Goal: Communication & Community: Connect with others

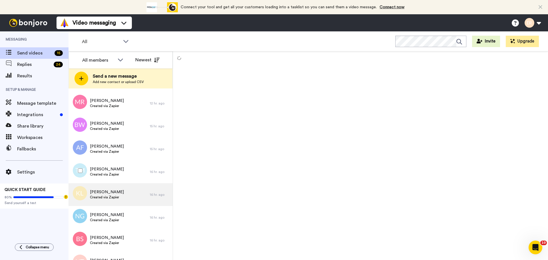
scroll to position [183, 0]
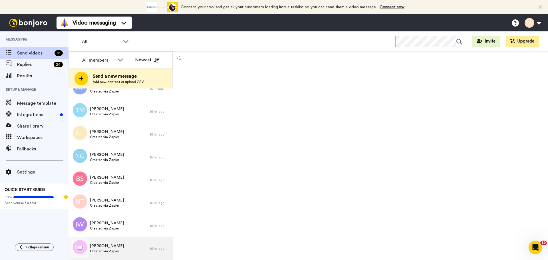
click at [109, 253] on span "Created via Zapier" at bounding box center [107, 251] width 34 height 5
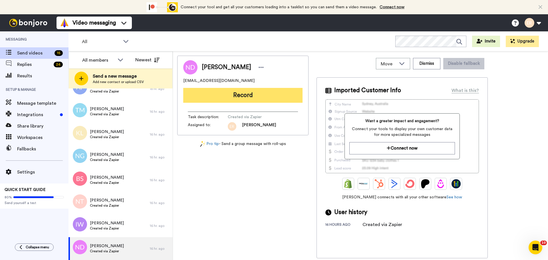
click at [221, 92] on button "Record" at bounding box center [242, 95] width 119 height 15
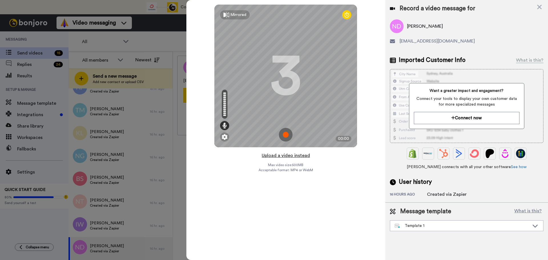
click at [286, 156] on button "Upload a video instead" at bounding box center [286, 155] width 52 height 7
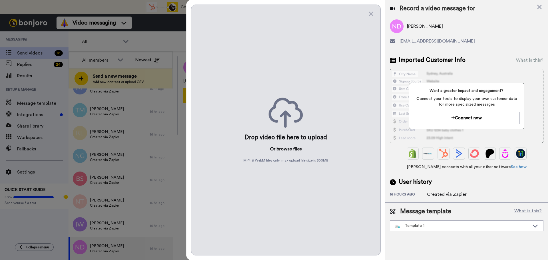
click at [287, 151] on button "browse" at bounding box center [284, 149] width 15 height 7
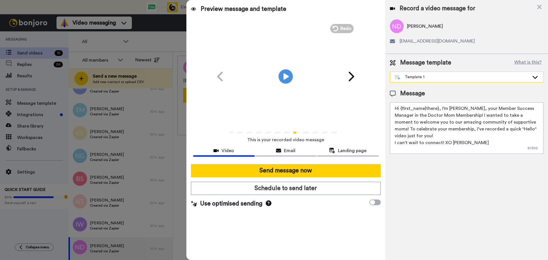
click at [425, 82] on div "Template 1" at bounding box center [466, 77] width 153 height 10
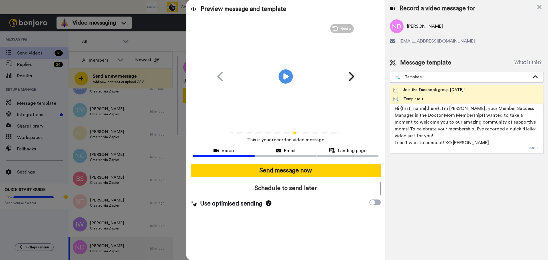
click at [423, 90] on div "Join the Facebook group [DATE]!" at bounding box center [429, 90] width 71 height 6
type textarea "Hello {first_name|there}, WELCOME TO THE DOCTOR MOM COMMUNITY!! WOOHOO!! I'm [P…"
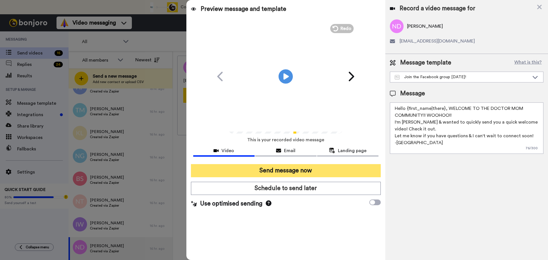
click at [312, 168] on button "Send message now" at bounding box center [286, 170] width 190 height 13
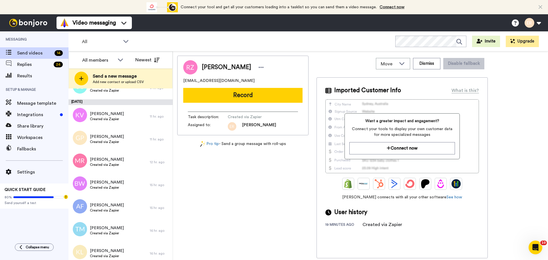
scroll to position [160, 0]
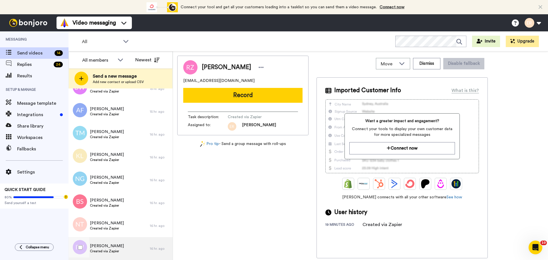
click at [115, 243] on div "Ilyse Wasserman Created via Zapier" at bounding box center [109, 248] width 81 height 23
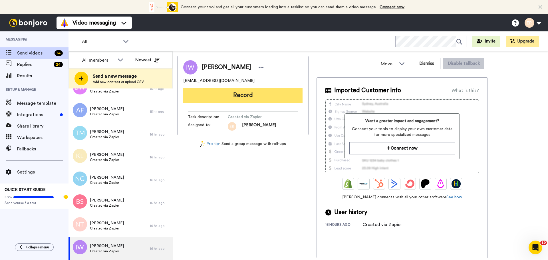
click at [256, 97] on button "Record" at bounding box center [242, 95] width 119 height 15
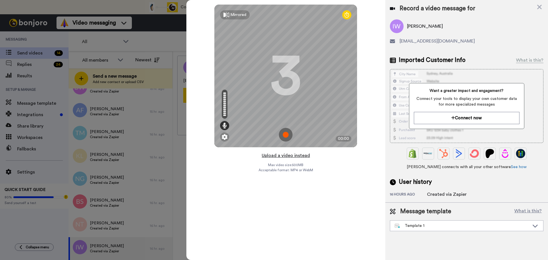
click at [278, 155] on button "Upload a video instead" at bounding box center [286, 155] width 52 height 7
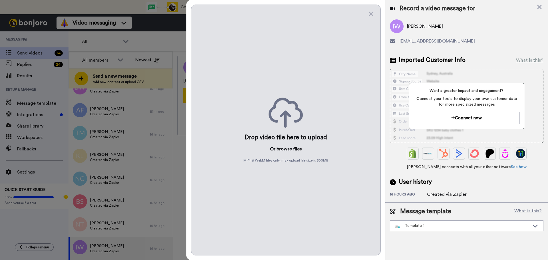
click at [280, 147] on button "browse" at bounding box center [284, 149] width 15 height 7
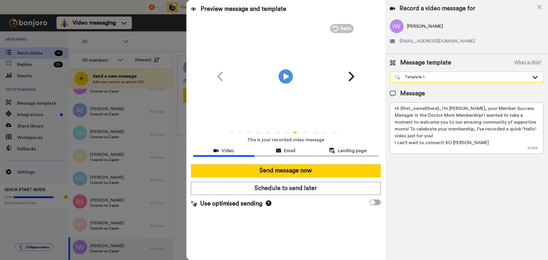
click at [462, 79] on div "Template 1" at bounding box center [462, 77] width 135 height 6
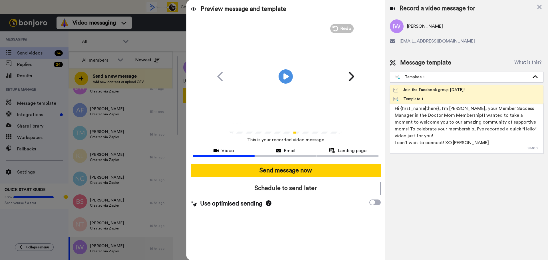
click at [439, 87] on div "Join the Facebook group [DATE]!" at bounding box center [429, 90] width 71 height 6
type textarea "Hello {first_name|there}, WELCOME TO THE DOCTOR MOM COMMUNITY!! WOOHOO!! I'm [P…"
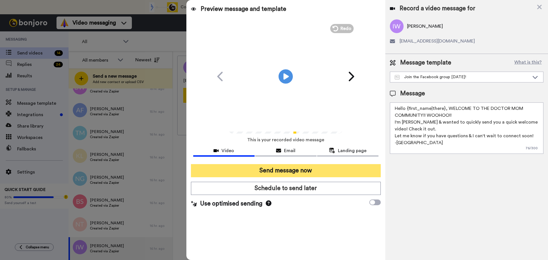
click at [327, 167] on button "Send message now" at bounding box center [286, 170] width 190 height 13
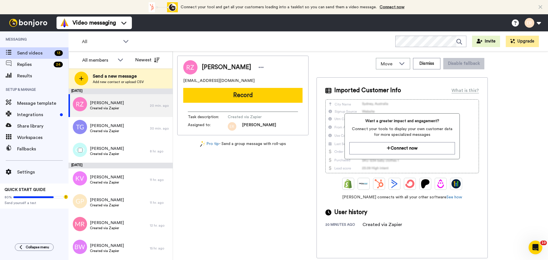
scroll to position [137, 0]
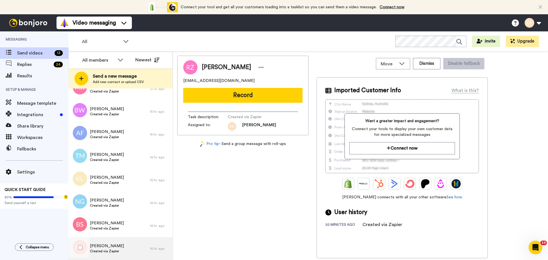
click at [110, 250] on span "Created via Zapier" at bounding box center [107, 251] width 34 height 5
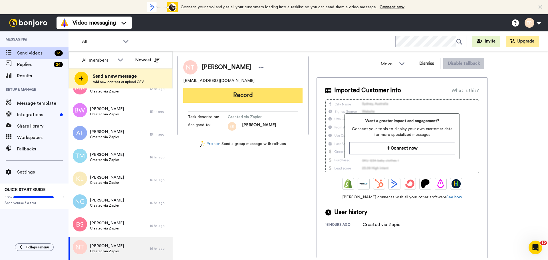
click at [242, 100] on button "Record" at bounding box center [242, 95] width 119 height 15
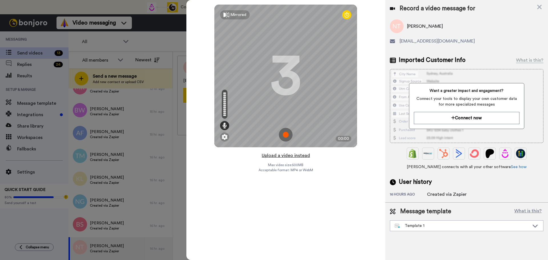
click at [294, 155] on button "Upload a video instead" at bounding box center [286, 155] width 52 height 7
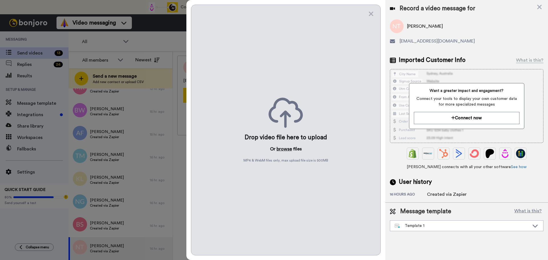
click at [287, 151] on button "browse" at bounding box center [284, 149] width 15 height 7
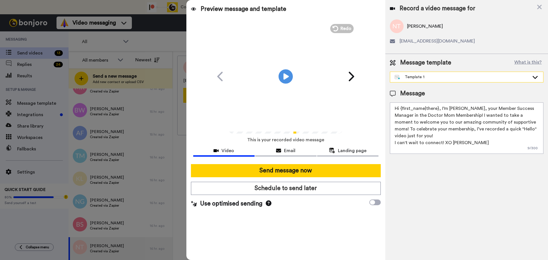
click at [429, 74] on div "Template 1" at bounding box center [462, 77] width 135 height 6
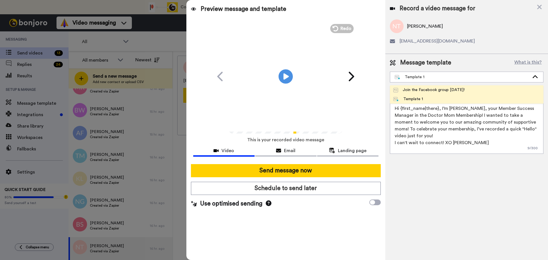
click at [419, 86] on li "Join the Facebook group today!" at bounding box center [467, 89] width 154 height 9
type textarea "Hello {first_name|there}, WELCOME TO THE DOCTOR MOM COMMUNITY!! WOOHOO!! I'm Be…"
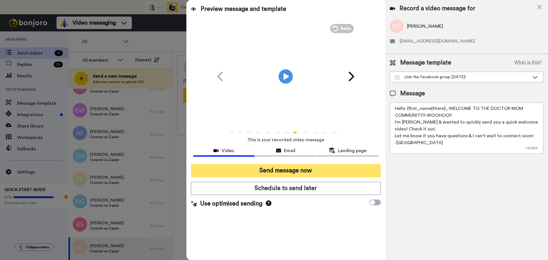
click at [305, 170] on button "Send message now" at bounding box center [286, 170] width 190 height 13
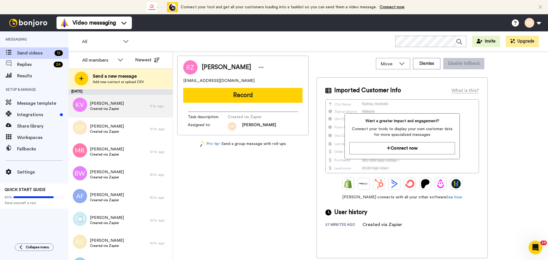
scroll to position [114, 0]
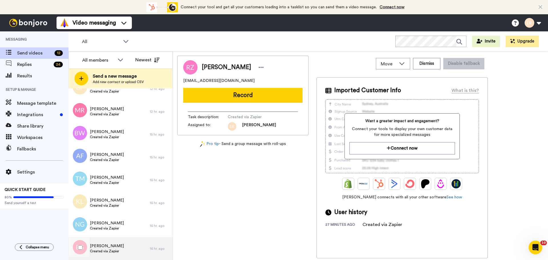
click at [123, 248] on span "[PERSON_NAME]" at bounding box center [107, 246] width 34 height 6
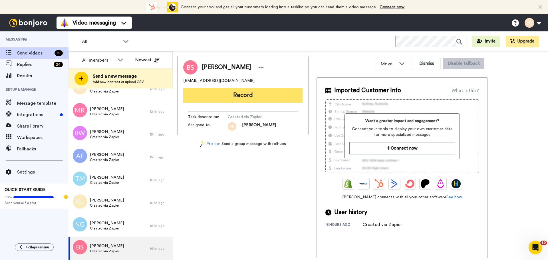
click at [239, 101] on button "Record" at bounding box center [242, 95] width 119 height 15
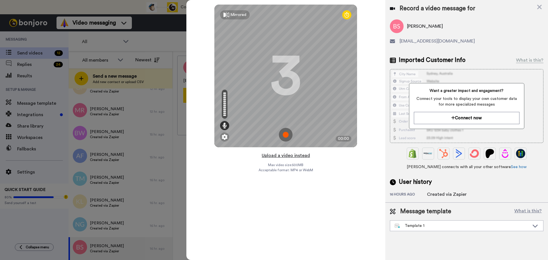
click at [303, 155] on button "Upload a video instead" at bounding box center [286, 155] width 52 height 7
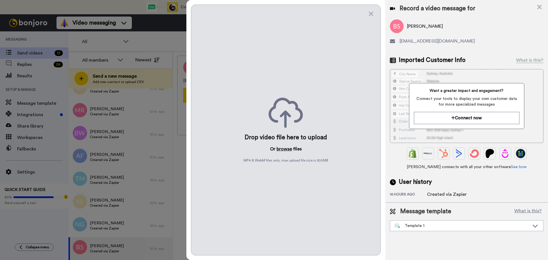
click at [288, 148] on button "browse" at bounding box center [284, 149] width 15 height 7
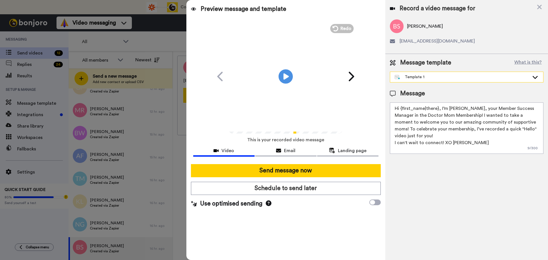
click at [432, 80] on div "Template 1" at bounding box center [462, 77] width 135 height 6
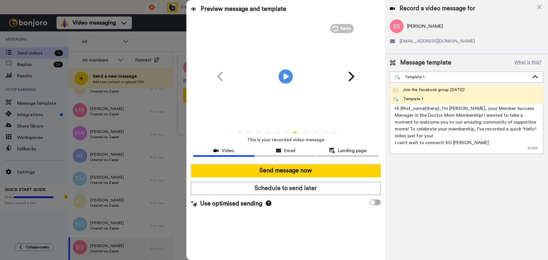
click at [423, 86] on li "Join the Facebook group [DATE]!" at bounding box center [467, 89] width 154 height 9
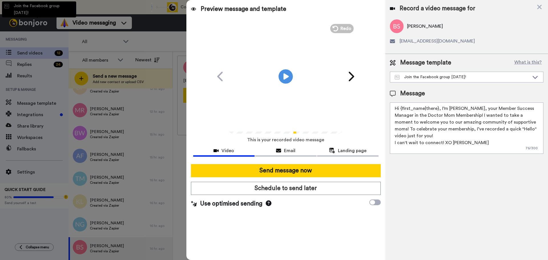
type textarea "Hello {first_name|there}, WELCOME TO THE DOCTOR MOM COMMUNITY!! WOOHOO!! I'm [P…"
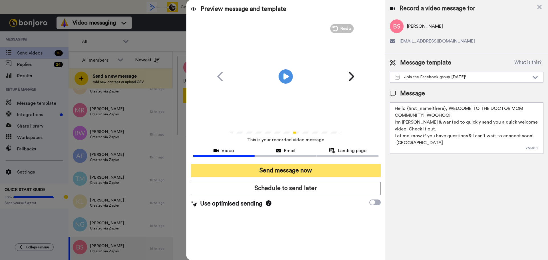
click at [320, 169] on button "Send message now" at bounding box center [286, 170] width 190 height 13
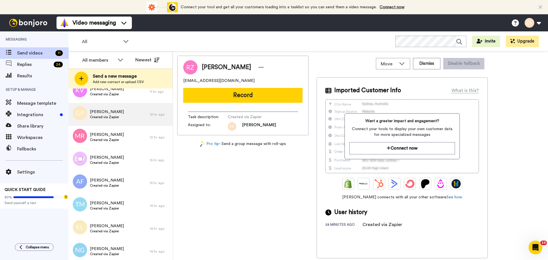
scroll to position [91, 0]
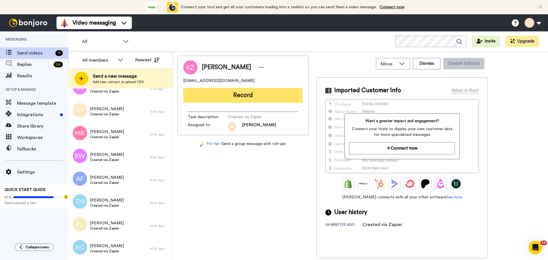
click at [232, 93] on button "Record" at bounding box center [242, 95] width 119 height 15
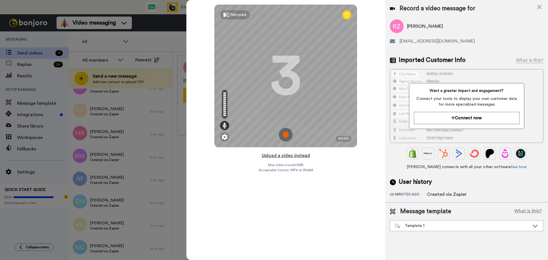
click at [293, 155] on button "Upload a video instead" at bounding box center [286, 155] width 52 height 7
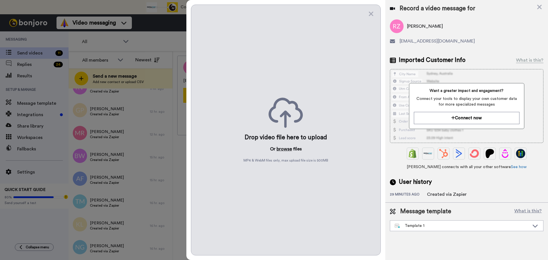
click at [286, 149] on button "browse" at bounding box center [284, 149] width 15 height 7
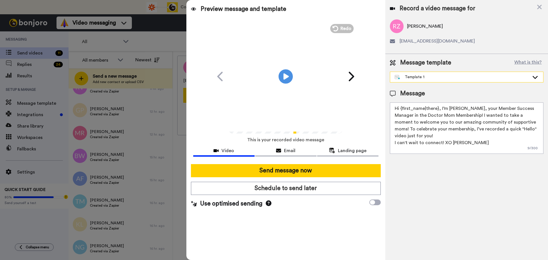
click at [413, 78] on div "Template 1" at bounding box center [462, 77] width 135 height 6
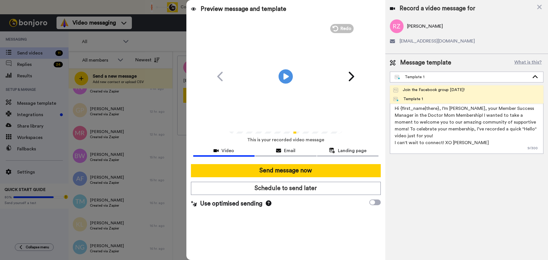
click at [412, 89] on div "Join the Facebook group today!" at bounding box center [429, 90] width 71 height 6
type textarea "Hello {first_name|there}, WELCOME TO THE DOCTOR MOM COMMUNITY!! WOOHOO!! I'm Be…"
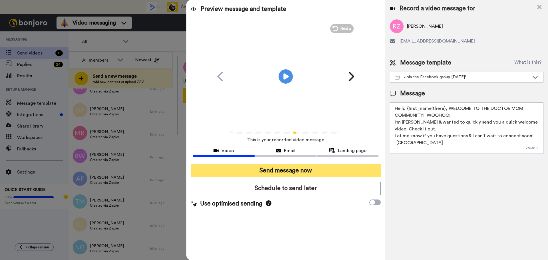
click at [331, 169] on button "Send message now" at bounding box center [286, 170] width 190 height 13
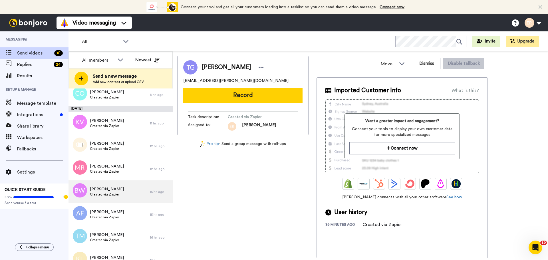
scroll to position [68, 0]
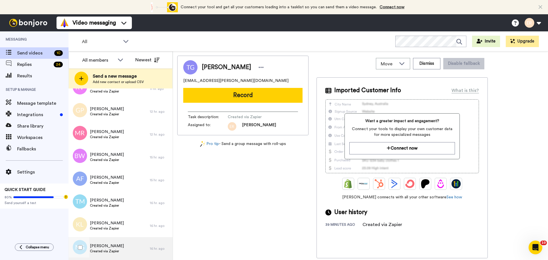
click at [133, 245] on div "[PERSON_NAME] Created via Zapier" at bounding box center [109, 248] width 81 height 23
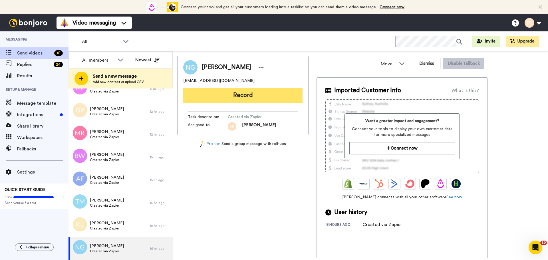
click at [229, 95] on button "Record" at bounding box center [242, 95] width 119 height 15
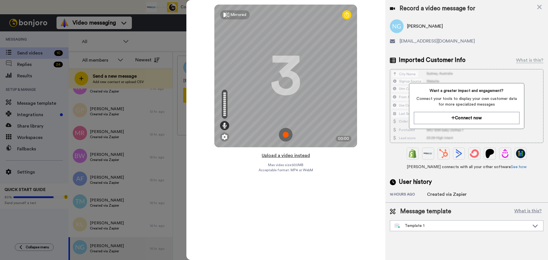
click at [288, 156] on button "Upload a video instead" at bounding box center [286, 155] width 52 height 7
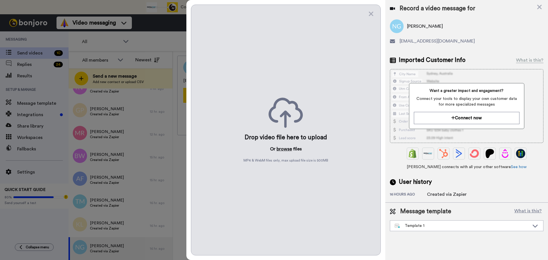
click at [285, 152] on button "browse" at bounding box center [284, 149] width 15 height 7
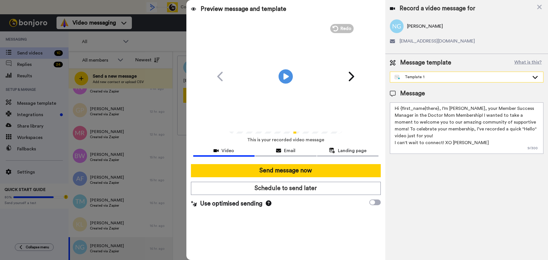
click at [413, 79] on div "Template 1" at bounding box center [462, 77] width 135 height 6
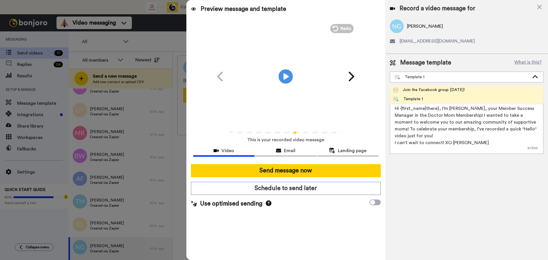
click at [414, 86] on li "Join the Facebook group [DATE]!" at bounding box center [467, 89] width 154 height 9
type textarea "Hello {first_name|there}, WELCOME TO THE DOCTOR MOM COMMUNITY!! WOOHOO!! I'm [P…"
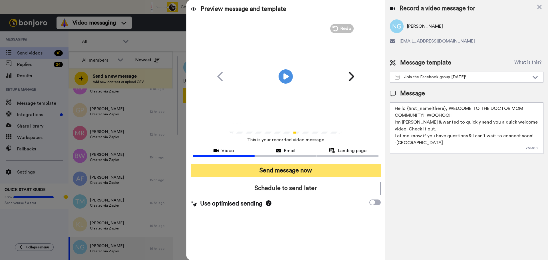
click at [323, 165] on button "Send message now" at bounding box center [286, 170] width 190 height 13
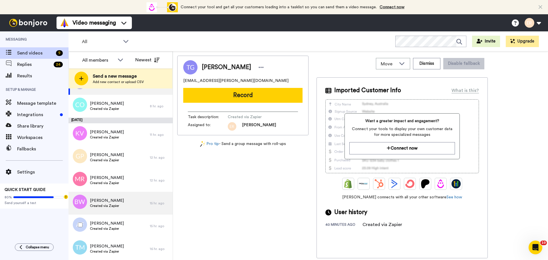
scroll to position [45, 0]
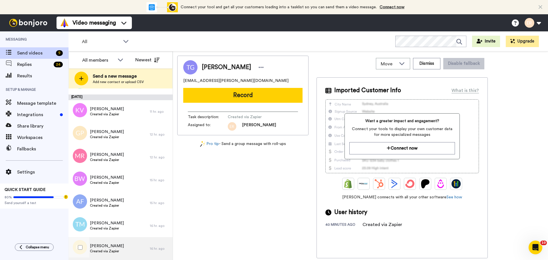
click at [123, 247] on div "Kristen Lin Created via Zapier" at bounding box center [109, 248] width 81 height 23
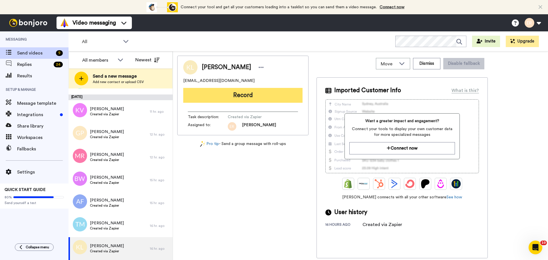
click at [243, 94] on button "Record" at bounding box center [242, 95] width 119 height 15
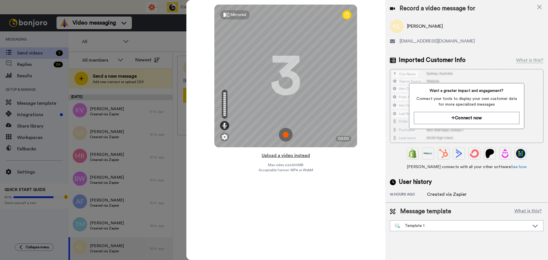
click at [281, 154] on button "Upload a video instead" at bounding box center [286, 155] width 52 height 7
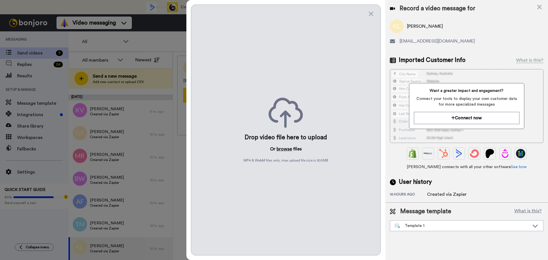
click at [282, 152] on button "browse" at bounding box center [284, 149] width 15 height 7
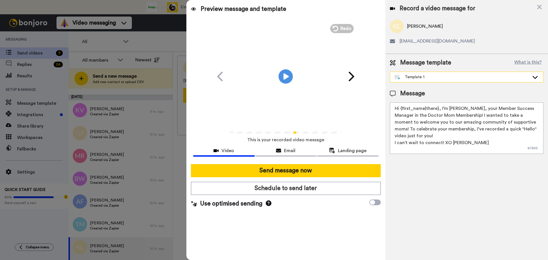
click at [409, 79] on div "Template 1" at bounding box center [462, 77] width 135 height 6
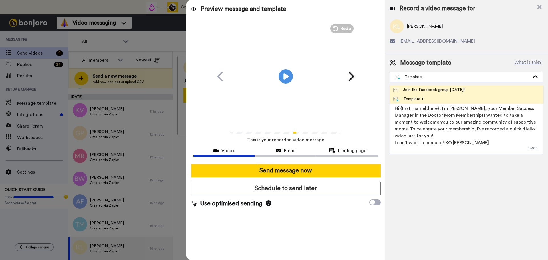
click at [410, 87] on div "Join the Facebook group today!" at bounding box center [429, 90] width 71 height 6
type textarea "Hello {first_name|there}, WELCOME TO THE DOCTOR MOM COMMUNITY!! WOOHOO!! I'm Be…"
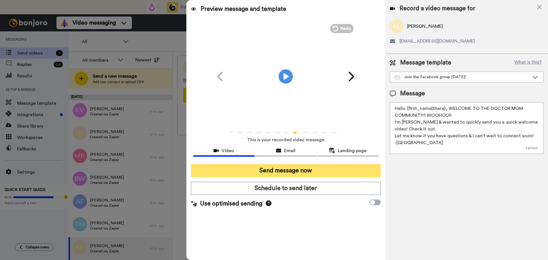
click at [311, 170] on button "Send message now" at bounding box center [286, 170] width 190 height 13
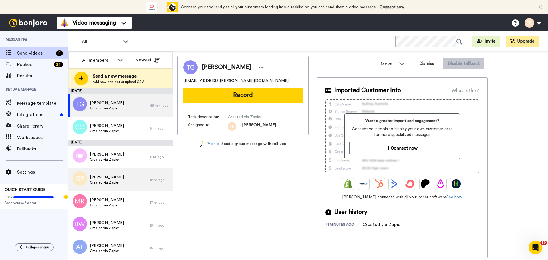
scroll to position [23, 0]
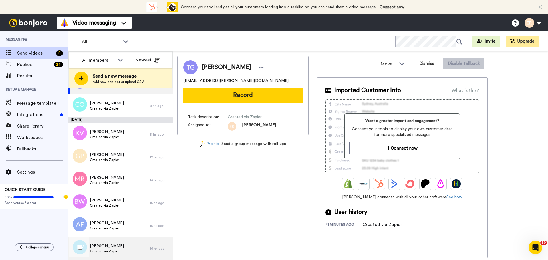
click at [105, 249] on span "[PERSON_NAME]" at bounding box center [107, 246] width 34 height 6
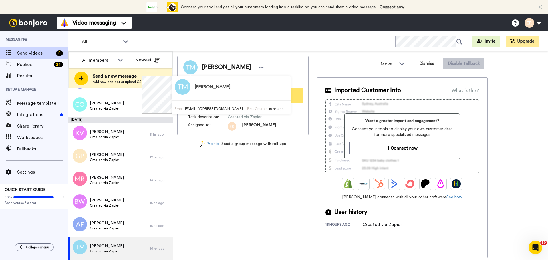
click at [226, 95] on div "[PERSON_NAME] Email [EMAIL_ADDRESS][DOMAIN_NAME] First Created 16 hr. ago" at bounding box center [231, 95] width 119 height 38
click at [270, 95] on button "Record" at bounding box center [242, 95] width 119 height 15
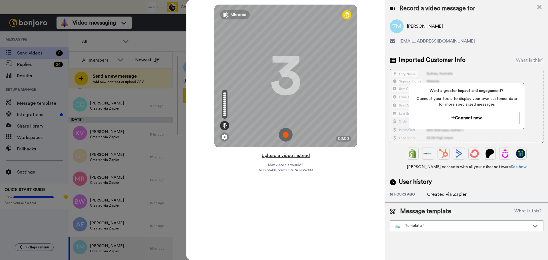
click at [287, 155] on button "Upload a video instead" at bounding box center [286, 155] width 52 height 7
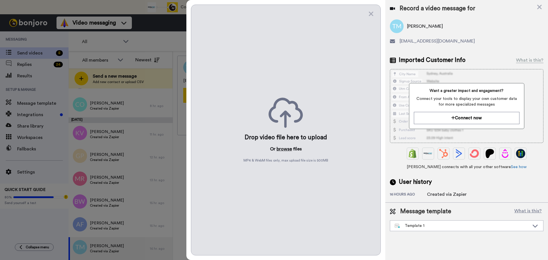
click at [289, 148] on button "browse" at bounding box center [284, 149] width 15 height 7
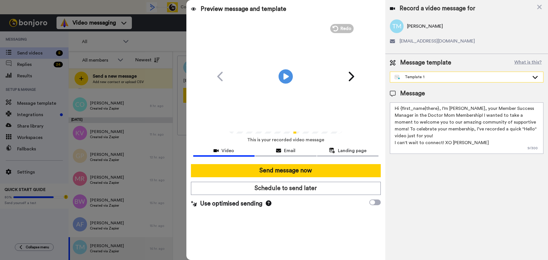
click at [422, 75] on div "Template 1" at bounding box center [462, 77] width 135 height 6
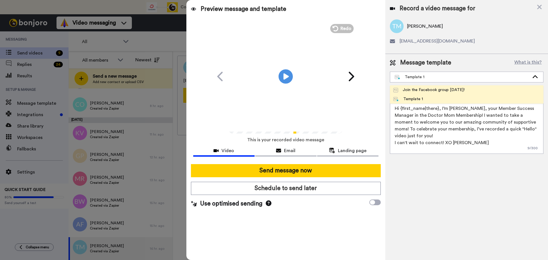
click at [418, 90] on div "Join the Facebook group [DATE]!" at bounding box center [429, 90] width 71 height 6
type textarea "Hello {first_name|there}, WELCOME TO THE DOCTOR MOM COMMUNITY!! WOOHOO!! I'm [P…"
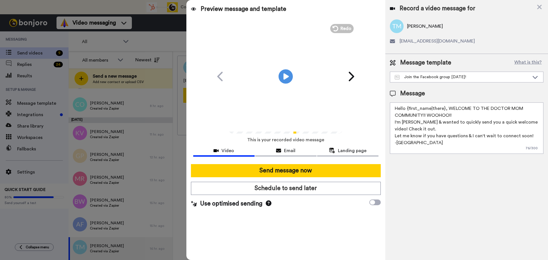
drag, startPoint x: 297, startPoint y: 167, endPoint x: 282, endPoint y: 159, distance: 16.5
click at [296, 167] on button "Send message now" at bounding box center [286, 170] width 190 height 13
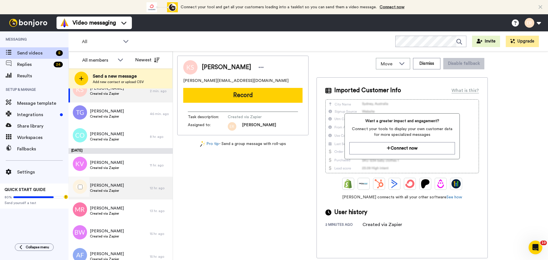
scroll to position [23, 0]
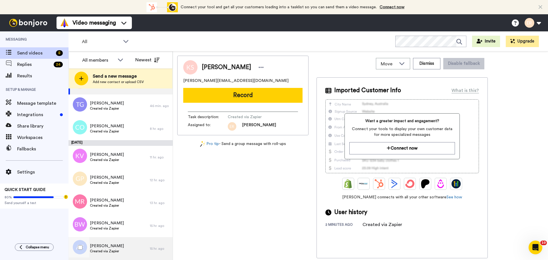
click at [115, 247] on span "[PERSON_NAME]" at bounding box center [107, 246] width 34 height 6
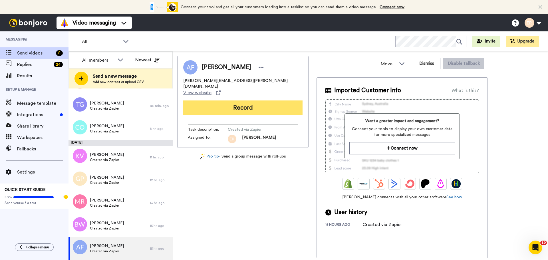
click at [212, 103] on button "Record" at bounding box center [242, 108] width 119 height 15
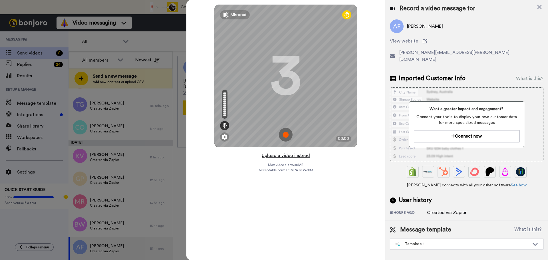
click at [275, 156] on button "Upload a video instead" at bounding box center [286, 155] width 52 height 7
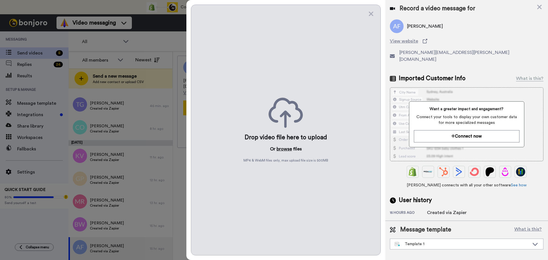
click at [281, 146] on button "browse" at bounding box center [284, 149] width 15 height 7
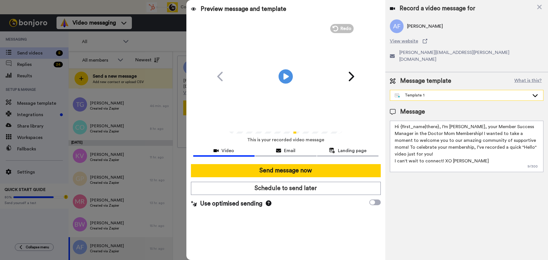
click at [438, 93] on div "Template 1" at bounding box center [462, 96] width 135 height 6
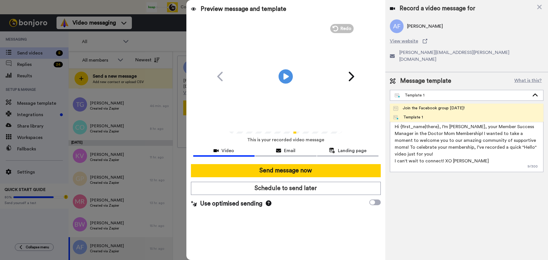
click at [430, 104] on li "Join the Facebook group [DATE]!" at bounding box center [467, 108] width 154 height 9
type textarea "Hello {first_name|there}, WELCOME TO THE DOCTOR MOM COMMUNITY!! WOOHOO!! I'm [P…"
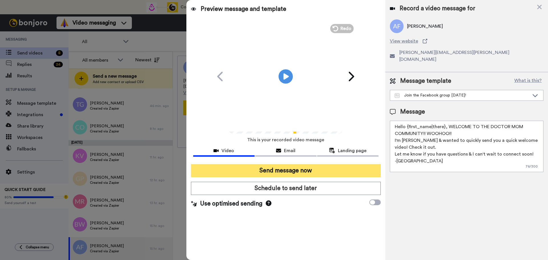
click at [328, 164] on button "Send message now" at bounding box center [286, 170] width 190 height 13
